Goal: Task Accomplishment & Management: Manage account settings

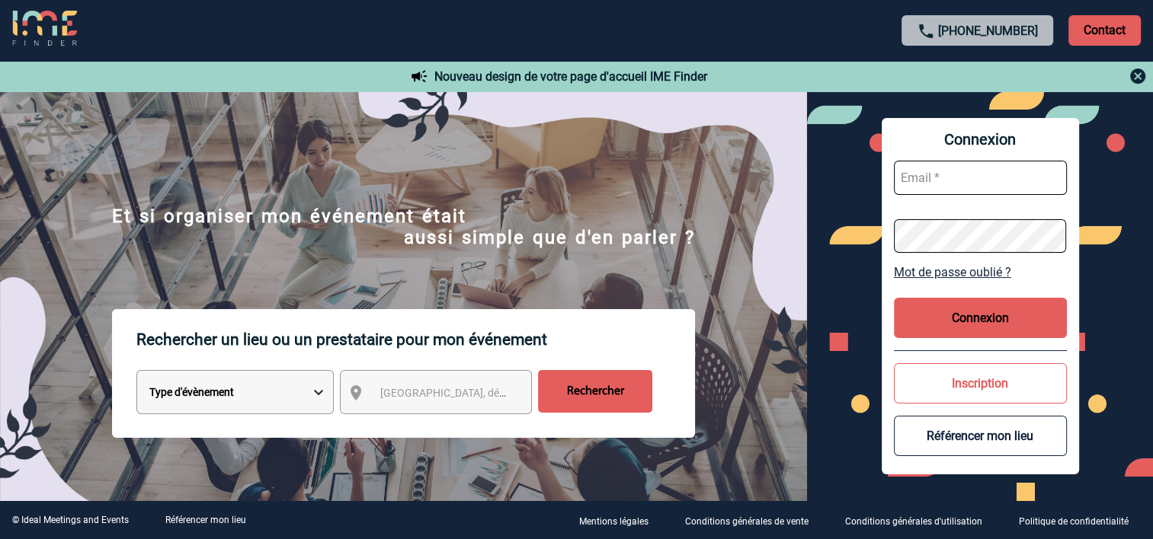
type input "cmercier@ime-groupe.com"
click at [998, 321] on button "Connexion" at bounding box center [980, 318] width 173 height 40
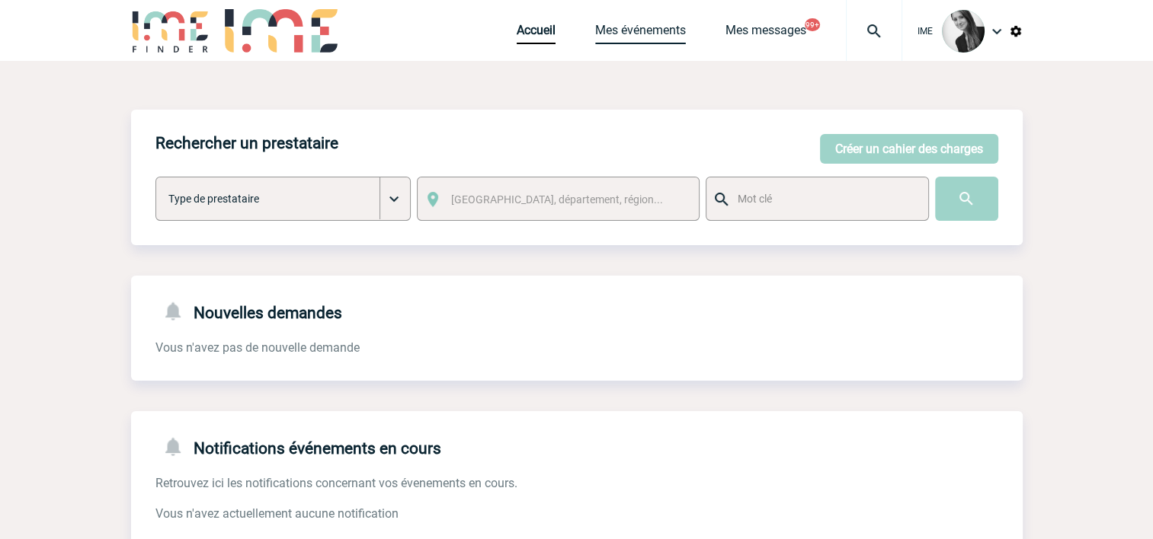
click at [665, 34] on link "Mes événements" at bounding box center [640, 33] width 91 height 21
